Goal: Navigation & Orientation: Understand site structure

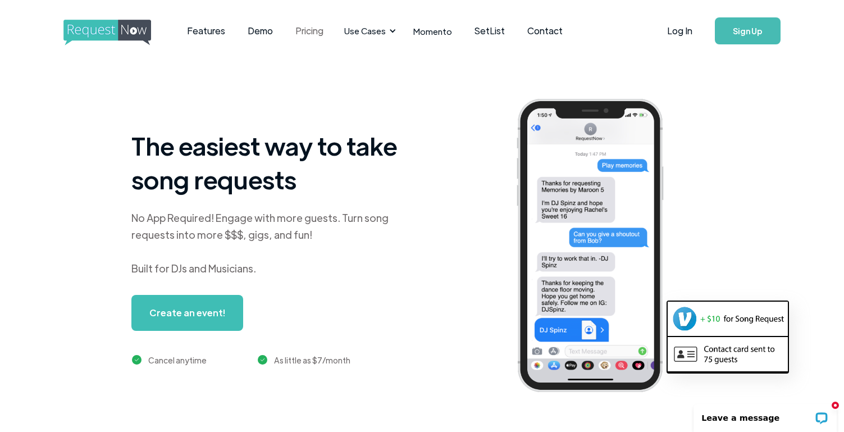
click at [298, 34] on link "Pricing" at bounding box center [309, 30] width 51 height 35
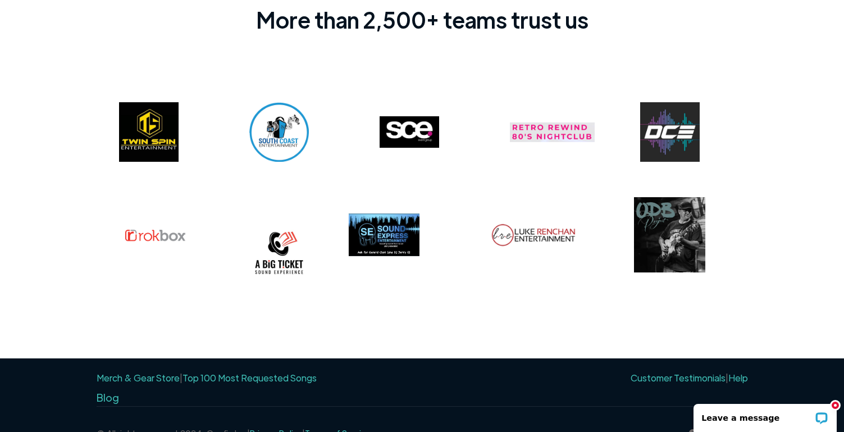
scroll to position [919, 0]
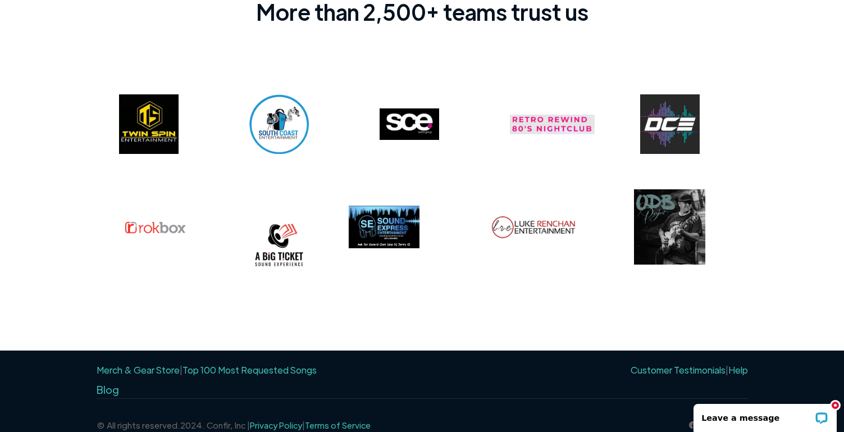
click at [664, 132] on img at bounding box center [670, 124] width 60 height 60
click at [550, 128] on img at bounding box center [552, 125] width 85 height 20
click at [398, 122] on img at bounding box center [409, 123] width 60 height 31
click at [269, 127] on img at bounding box center [279, 124] width 60 height 60
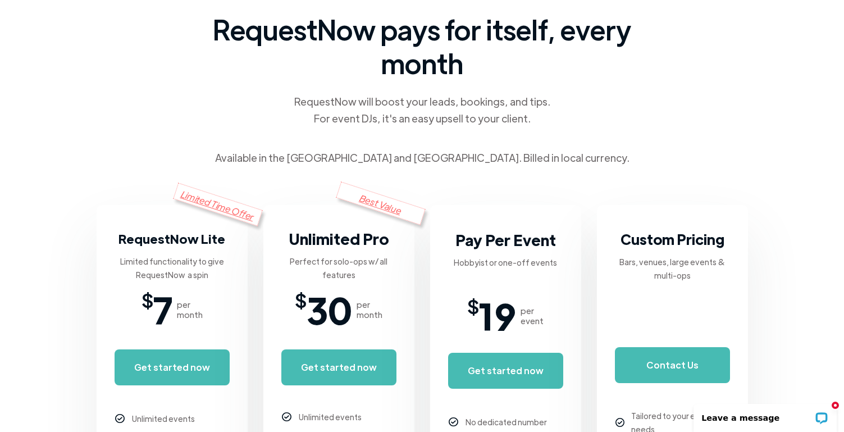
scroll to position [0, 0]
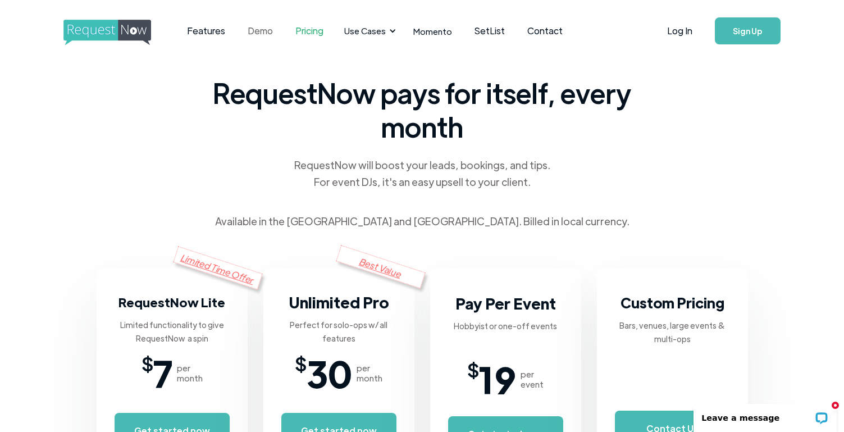
click at [268, 33] on link "Demo" at bounding box center [260, 30] width 48 height 35
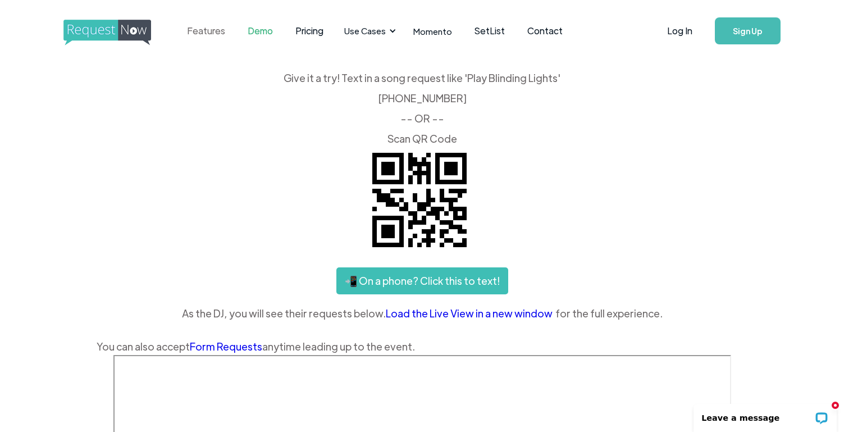
click at [205, 33] on link "Features" at bounding box center [206, 30] width 61 height 35
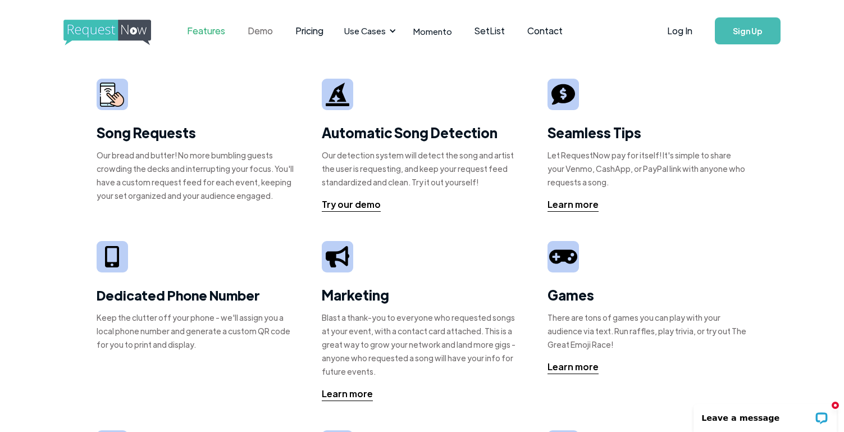
click at [254, 34] on link "Demo" at bounding box center [260, 30] width 48 height 35
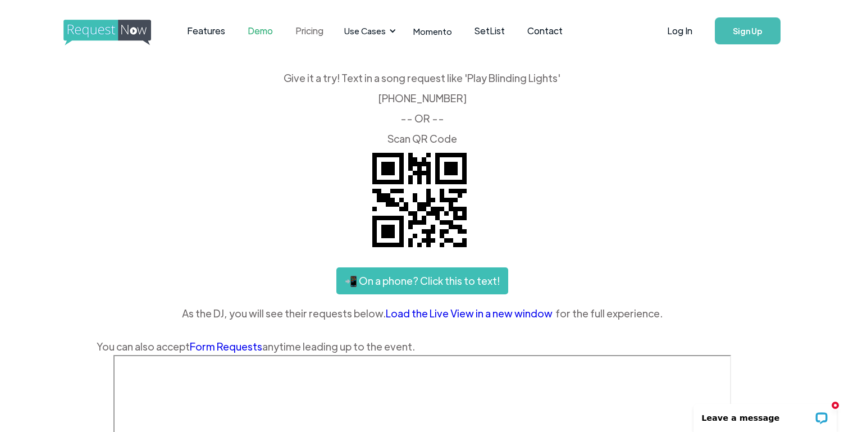
click at [309, 34] on link "Pricing" at bounding box center [309, 30] width 51 height 35
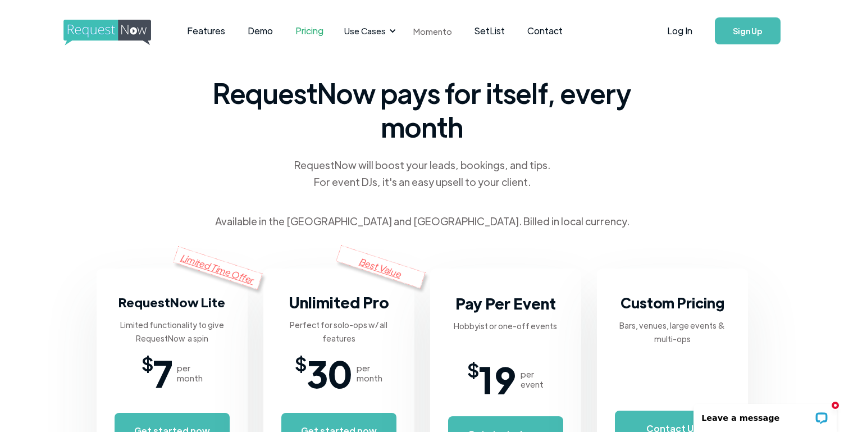
click at [427, 32] on link "Momento" at bounding box center [432, 31] width 61 height 33
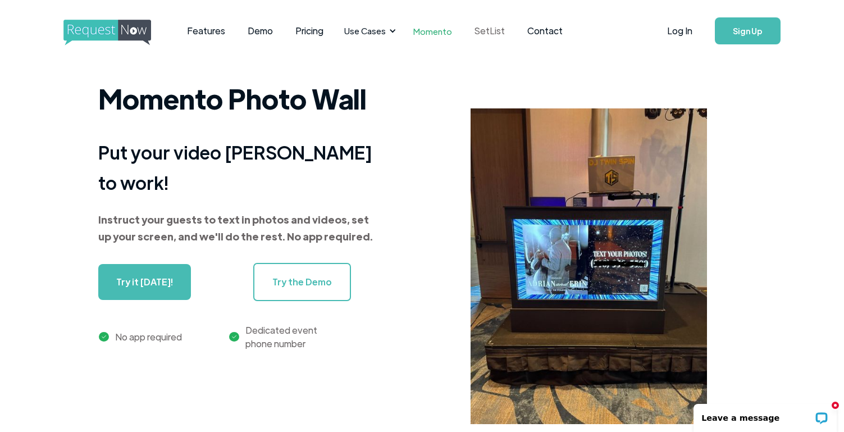
click at [482, 31] on link "SetList" at bounding box center [489, 30] width 53 height 35
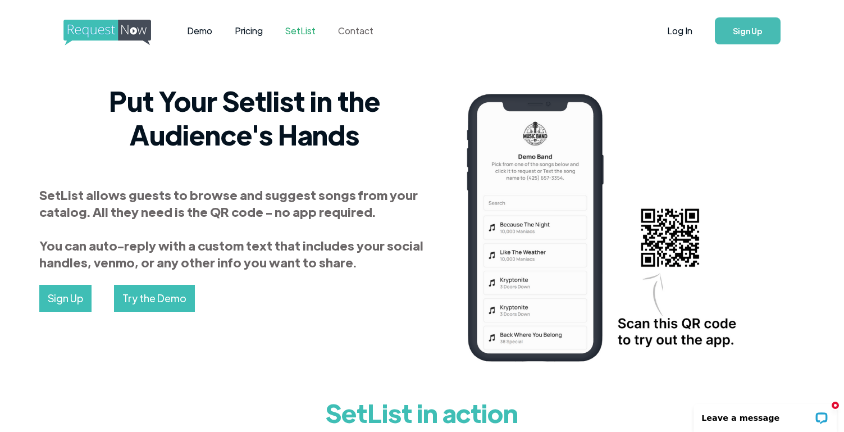
click at [356, 25] on link "Contact" at bounding box center [356, 30] width 58 height 35
